Goal: Transaction & Acquisition: Purchase product/service

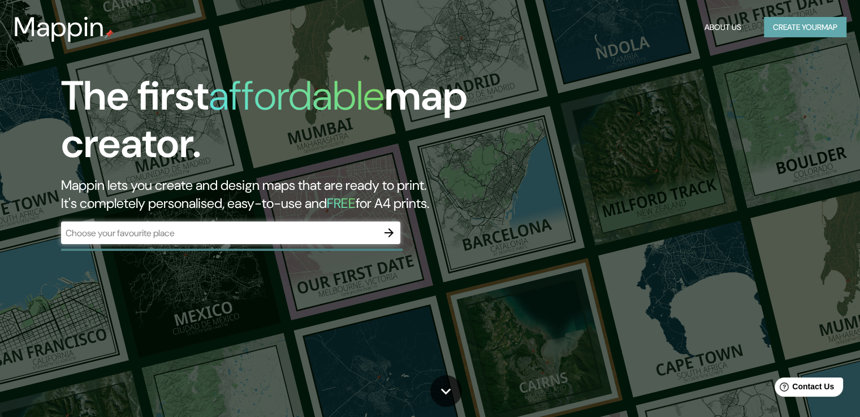
click at [786, 24] on button "Create your map" at bounding box center [805, 27] width 83 height 21
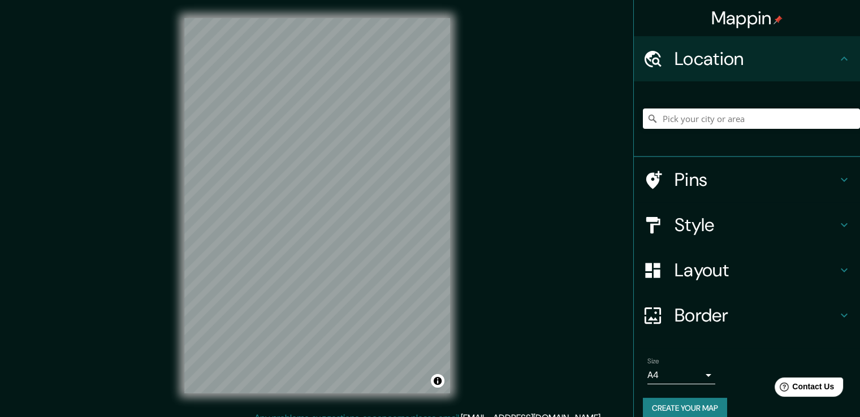
click at [469, 283] on div "Mappin Location Pins Style Layout Border Choose a border. Hint : you can make l…" at bounding box center [430, 215] width 860 height 430
click at [709, 116] on input "Pick your city or area" at bounding box center [751, 119] width 217 height 20
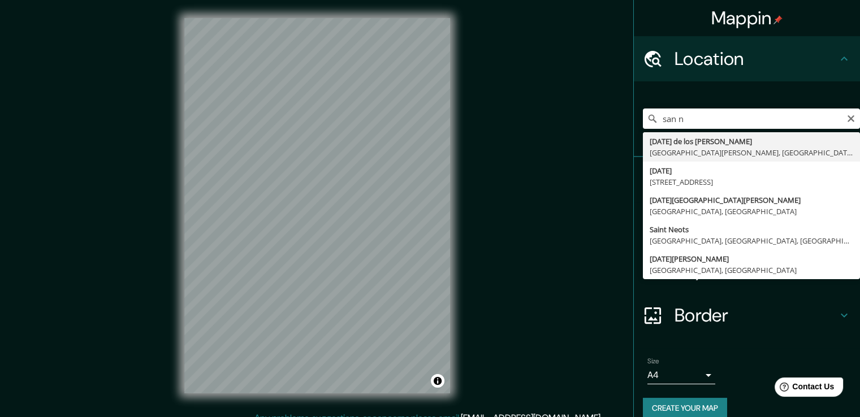
type input "[DATE][GEOGRAPHIC_DATA][PERSON_NAME], [GEOGRAPHIC_DATA][PERSON_NAME], [GEOGRAPH…"
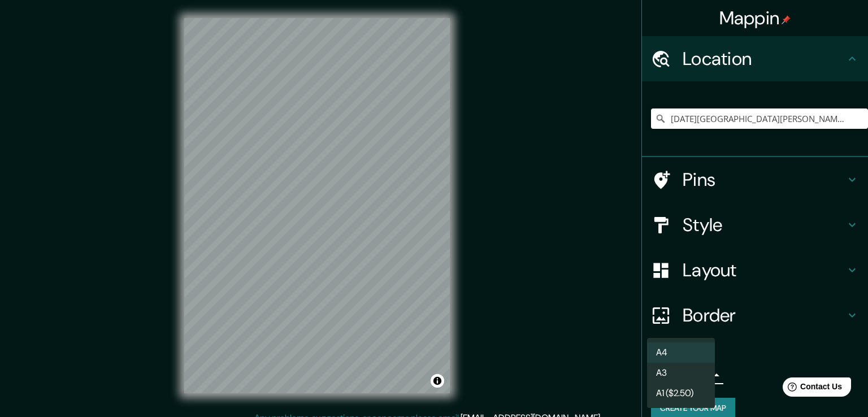
click at [694, 369] on body "Mappin Location [DATE][GEOGRAPHIC_DATA][PERSON_NAME], [GEOGRAPHIC_DATA][PERSON_…" at bounding box center [434, 208] width 868 height 417
click at [672, 374] on li "A3" at bounding box center [681, 373] width 68 height 20
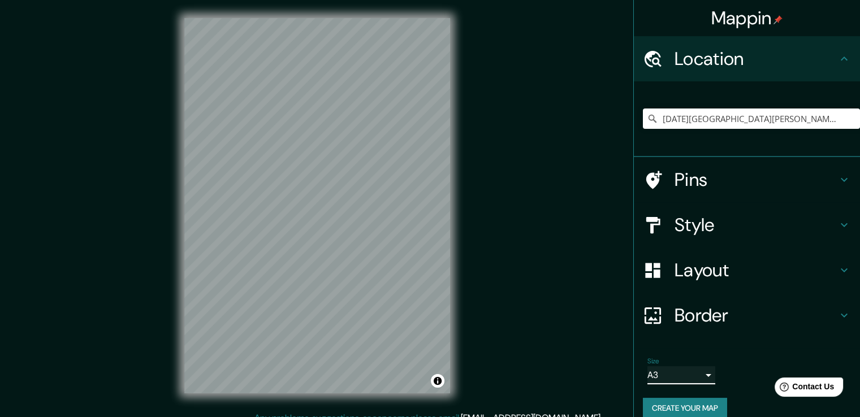
scroll to position [15, 0]
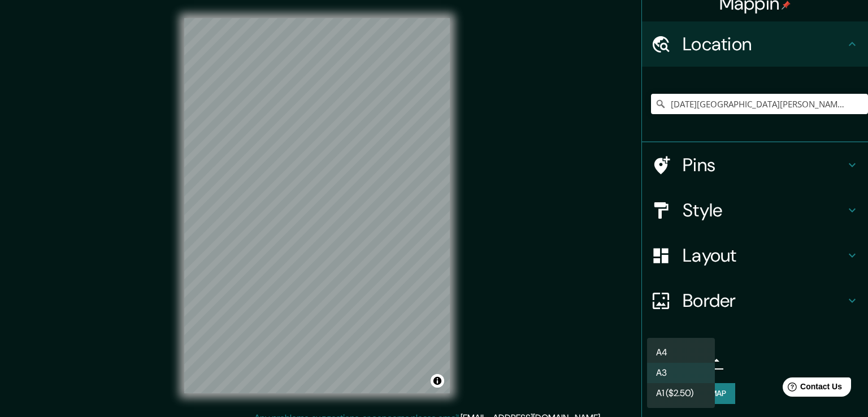
click at [690, 360] on body "Mappin Location [DATE][GEOGRAPHIC_DATA][PERSON_NAME], [GEOGRAPHIC_DATA][PERSON_…" at bounding box center [434, 208] width 868 height 417
click at [674, 353] on li "A4" at bounding box center [681, 353] width 68 height 20
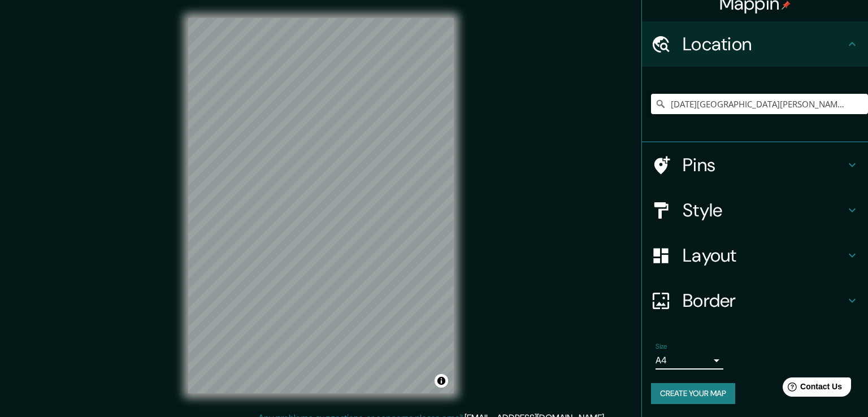
click at [700, 358] on body "Mappin Location [DATE][GEOGRAPHIC_DATA][PERSON_NAME], [GEOGRAPHIC_DATA][PERSON_…" at bounding box center [434, 208] width 868 height 417
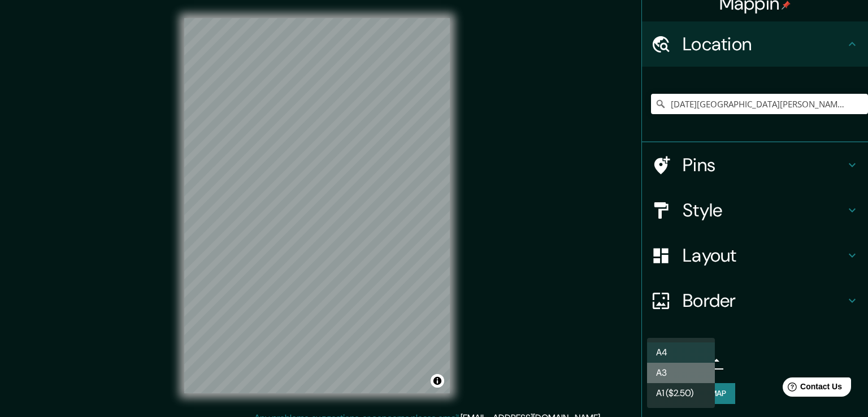
click at [690, 368] on li "A3" at bounding box center [681, 373] width 68 height 20
click at [690, 368] on body "Mappin Location [DATE][GEOGRAPHIC_DATA][PERSON_NAME], [GEOGRAPHIC_DATA][PERSON_…" at bounding box center [434, 208] width 868 height 417
click at [687, 392] on li "A1 ($2.50)" at bounding box center [681, 393] width 68 height 20
click at [690, 360] on body "Mappin Location [DATE][GEOGRAPHIC_DATA][PERSON_NAME], [GEOGRAPHIC_DATA][PERSON_…" at bounding box center [434, 208] width 868 height 417
click at [680, 374] on li "A3" at bounding box center [681, 373] width 68 height 20
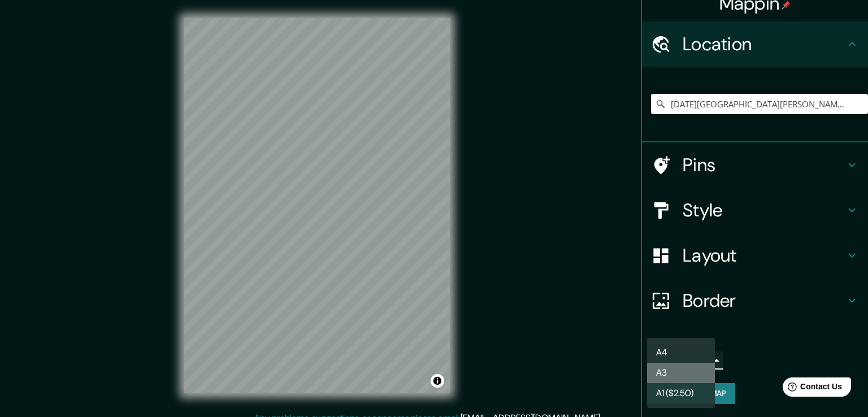
type input "a4"
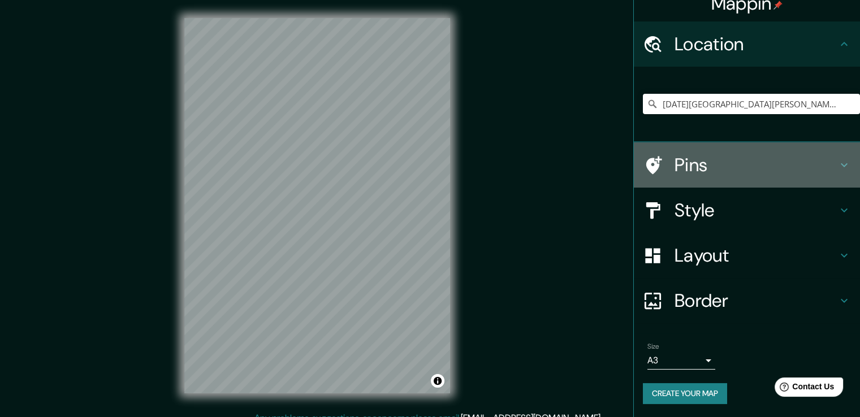
click at [727, 163] on h4 "Pins" at bounding box center [755, 165] width 163 height 23
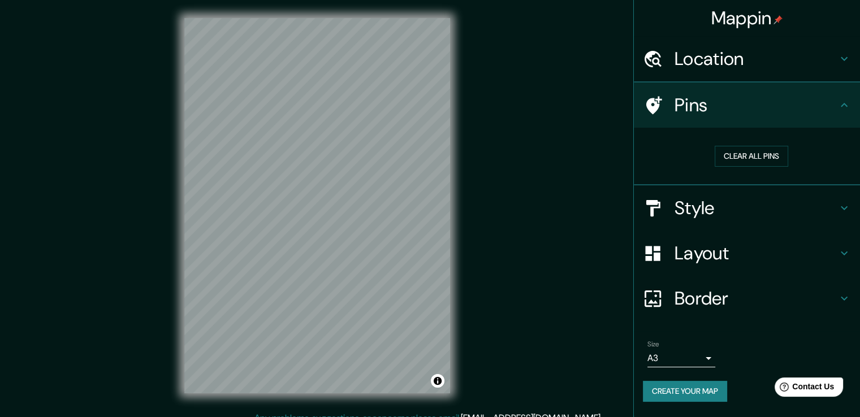
scroll to position [0, 0]
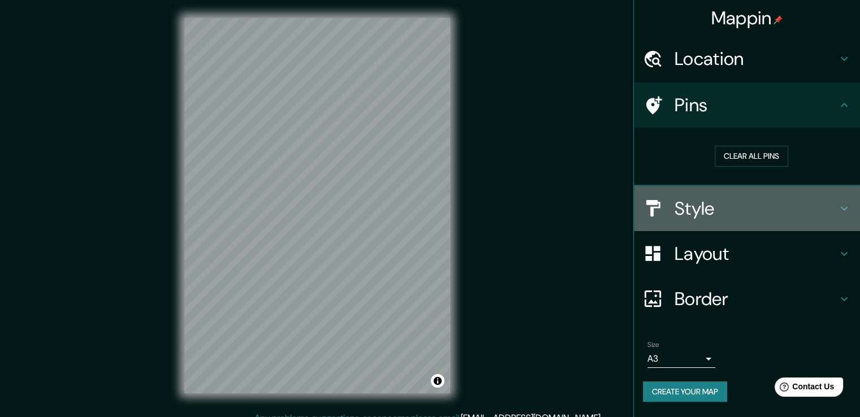
click at [737, 203] on h4 "Style" at bounding box center [755, 208] width 163 height 23
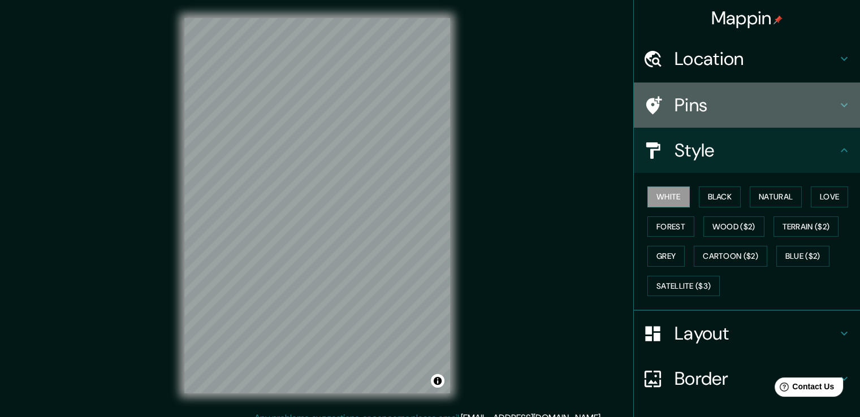
click at [722, 99] on h4 "Pins" at bounding box center [755, 105] width 163 height 23
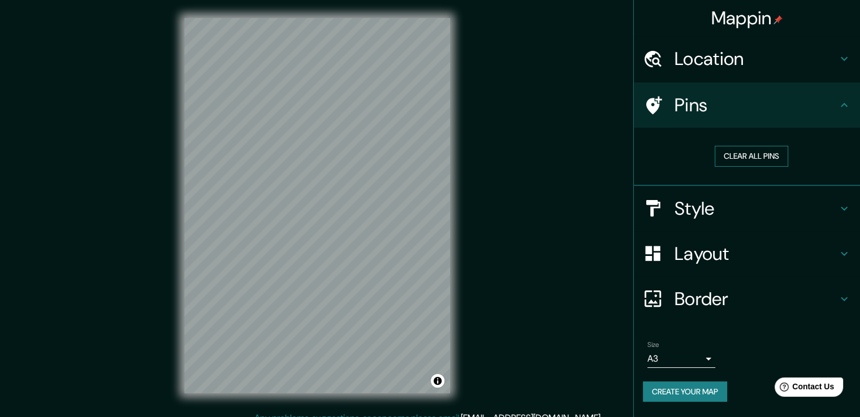
click at [747, 154] on button "Clear all pins" at bounding box center [751, 156] width 73 height 21
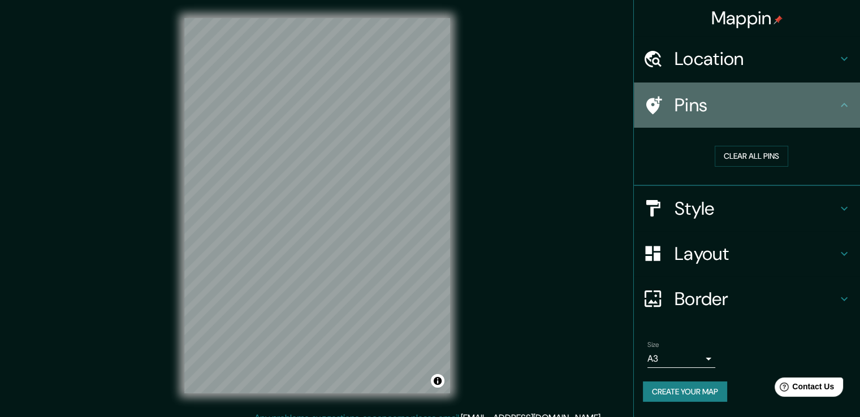
click at [703, 103] on h4 "Pins" at bounding box center [755, 105] width 163 height 23
click at [656, 102] on icon at bounding box center [654, 105] width 16 height 18
